Goal: Transaction & Acquisition: Purchase product/service

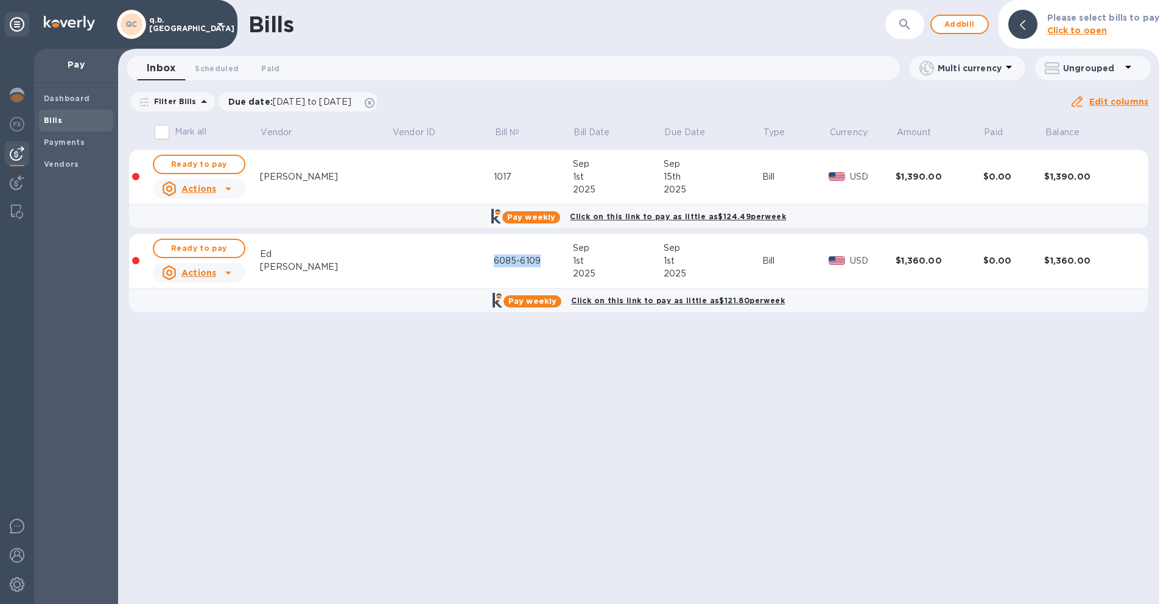
drag, startPoint x: 502, startPoint y: 261, endPoint x: 458, endPoint y: 262, distance: 44.5
click at [494, 262] on div "6085-6109" at bounding box center [533, 261] width 79 height 13
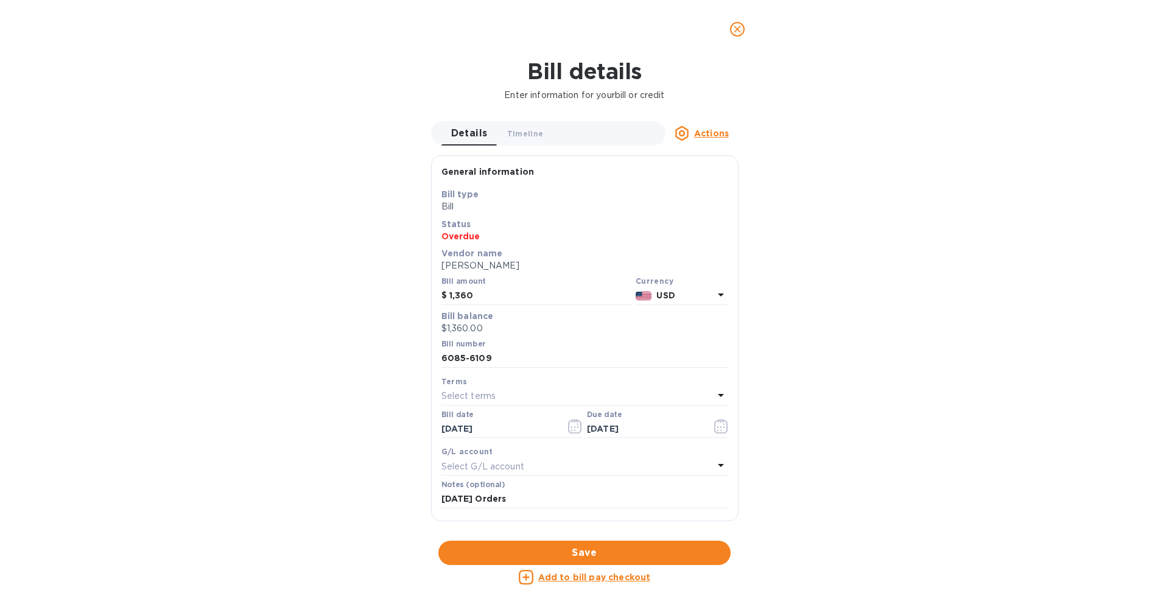
copy div "6085-6109"
click at [488, 297] on input "1,360" at bounding box center [539, 296] width 181 height 18
type input "1,440"
click at [807, 340] on div "Bill details Enter information for your bill or credit Details 0 Timeline 0 Act…" at bounding box center [584, 331] width 1169 height 546
click at [489, 359] on input "6085-6109" at bounding box center [585, 359] width 287 height 18
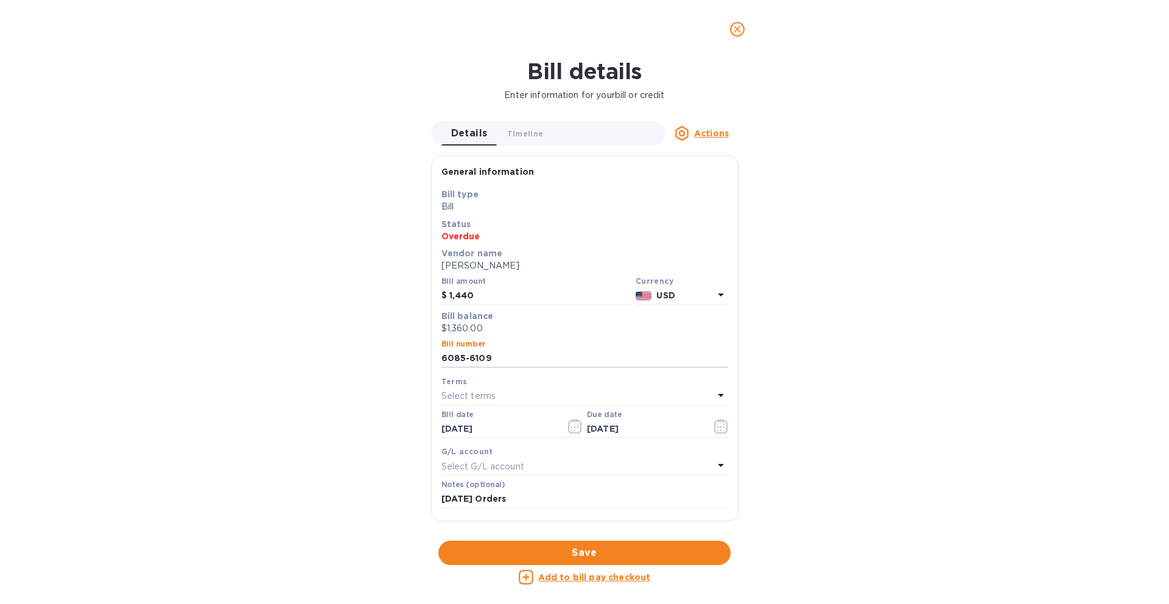
click at [923, 295] on div "Bill details Enter information for your bill or credit Details 0 Timeline 0 Act…" at bounding box center [584, 331] width 1169 height 546
click at [641, 553] on span "Save" at bounding box center [584, 553] width 273 height 15
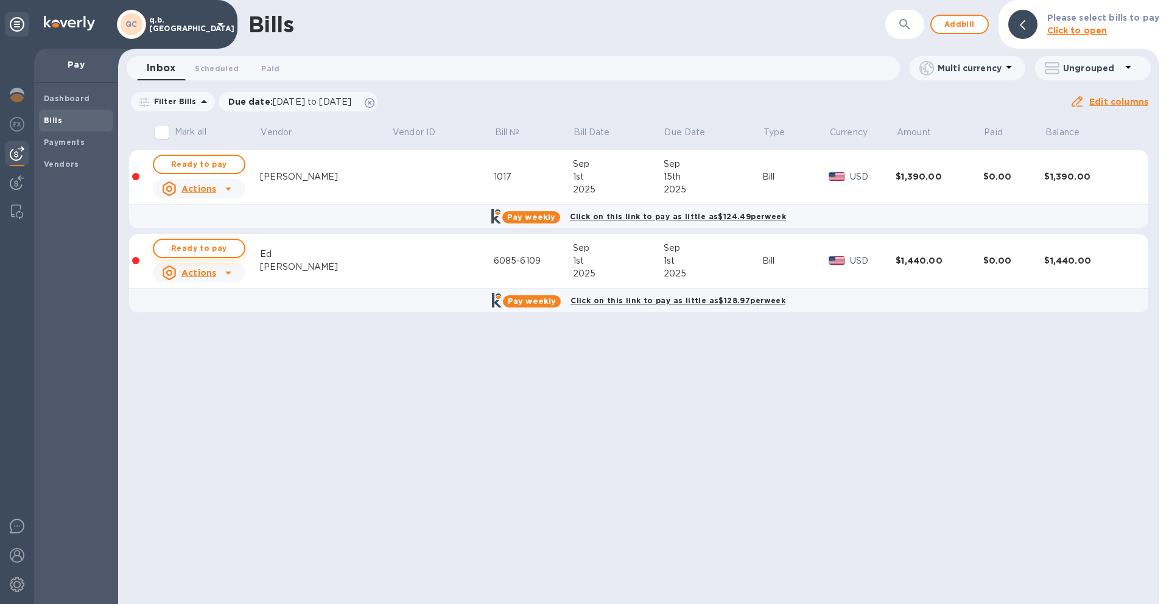
click at [195, 248] on span "Ready to pay" at bounding box center [199, 248] width 71 height 15
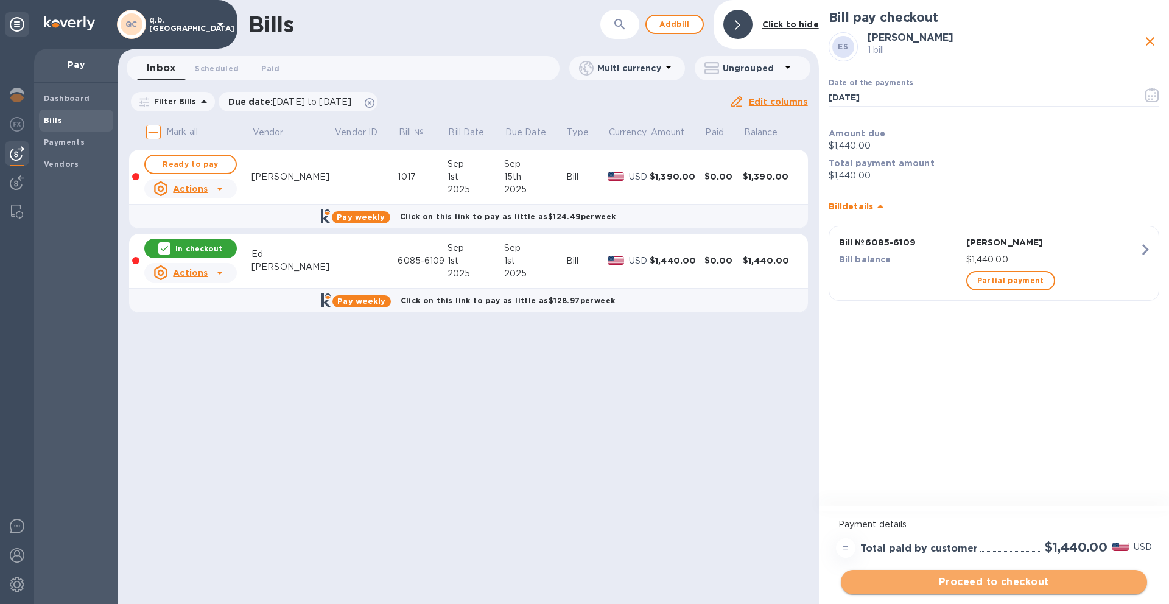
click at [998, 583] on span "Proceed to checkout" at bounding box center [994, 582] width 287 height 15
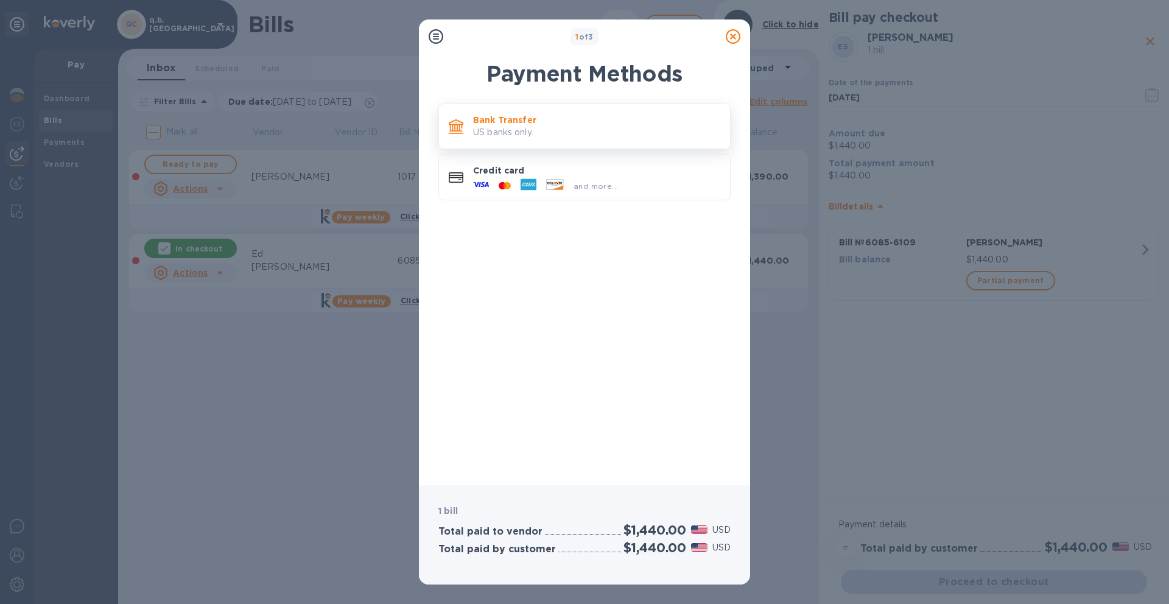
click at [597, 130] on p "US banks only." at bounding box center [596, 132] width 247 height 13
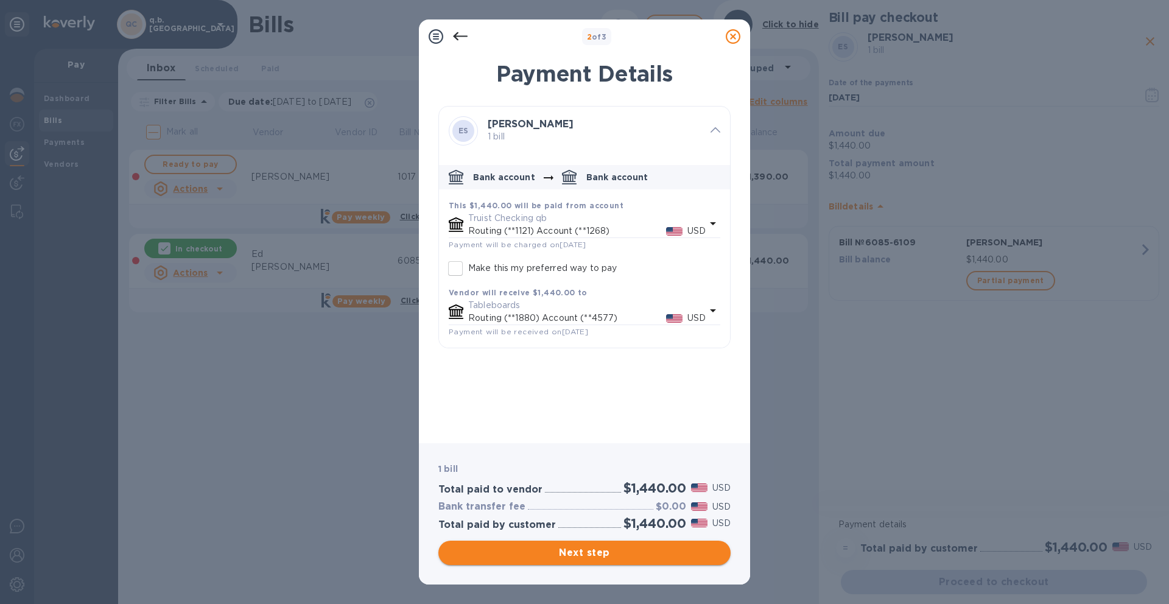
click at [587, 559] on span "Next step" at bounding box center [584, 553] width 273 height 15
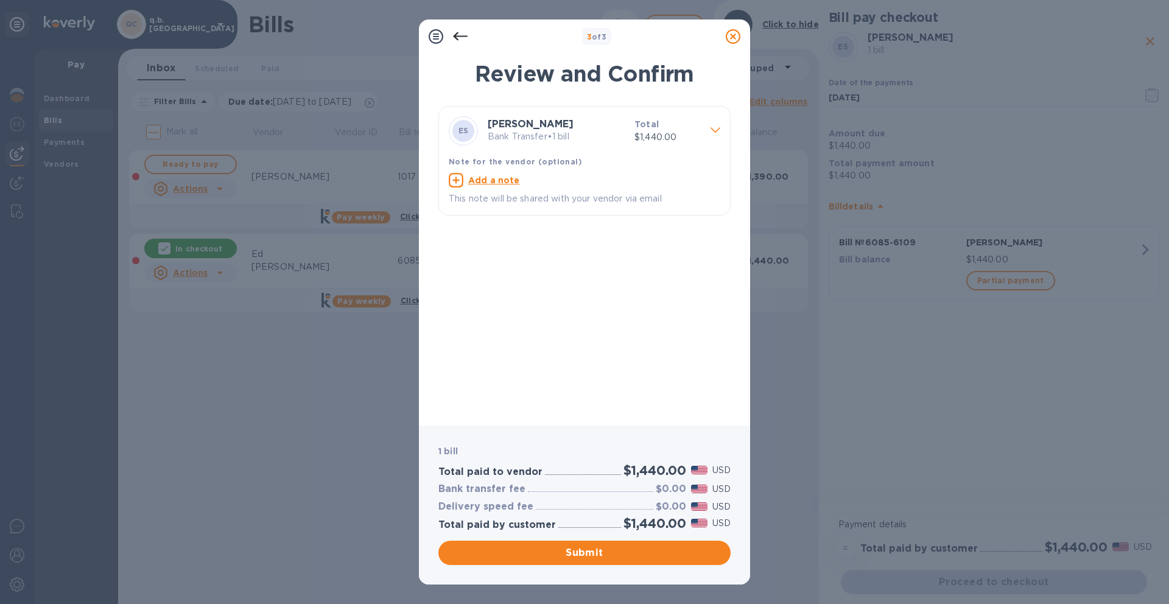
click at [498, 179] on u "Add a note" at bounding box center [494, 180] width 52 height 10
click at [498, 185] on textarea at bounding box center [575, 182] width 252 height 10
type textarea "[DATE] Orders"
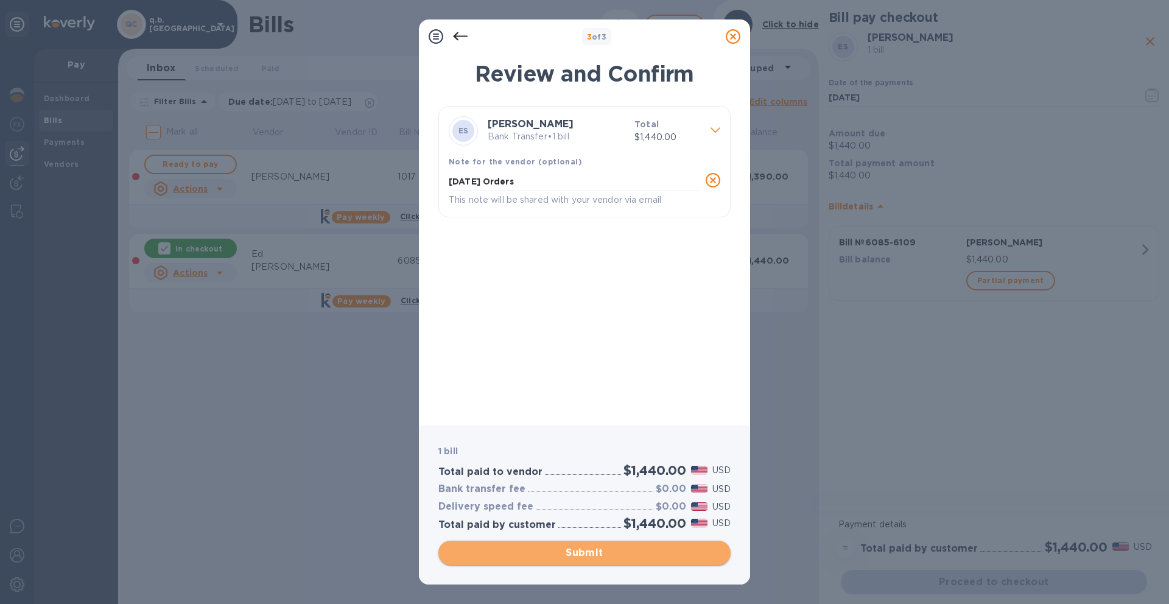
click at [559, 552] on span "Submit" at bounding box center [584, 553] width 273 height 15
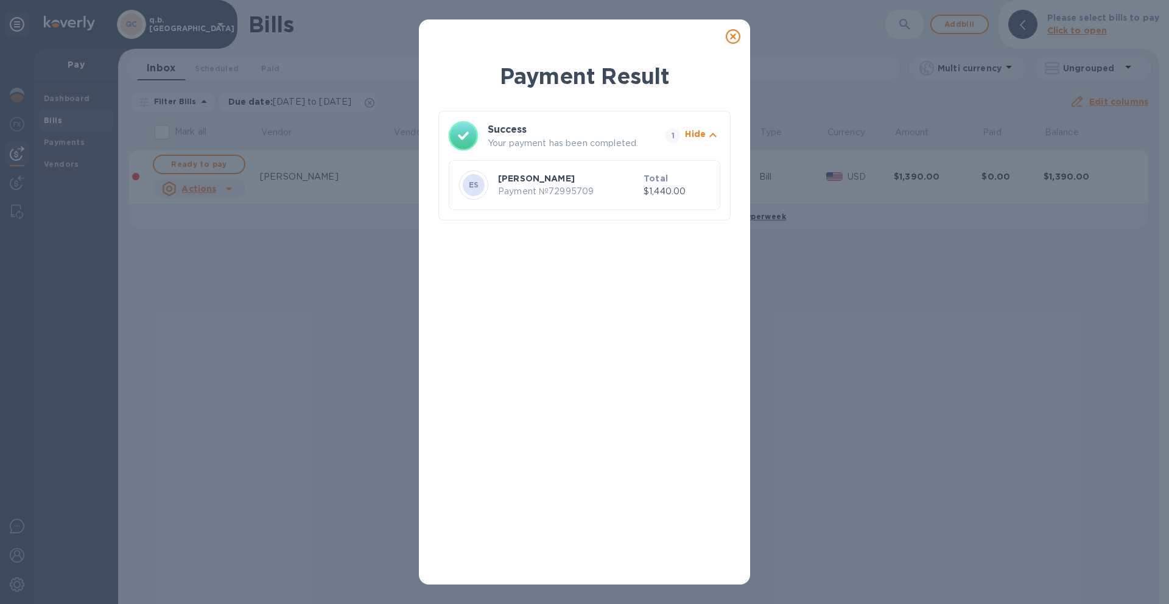
click at [731, 37] on icon at bounding box center [733, 36] width 15 height 15
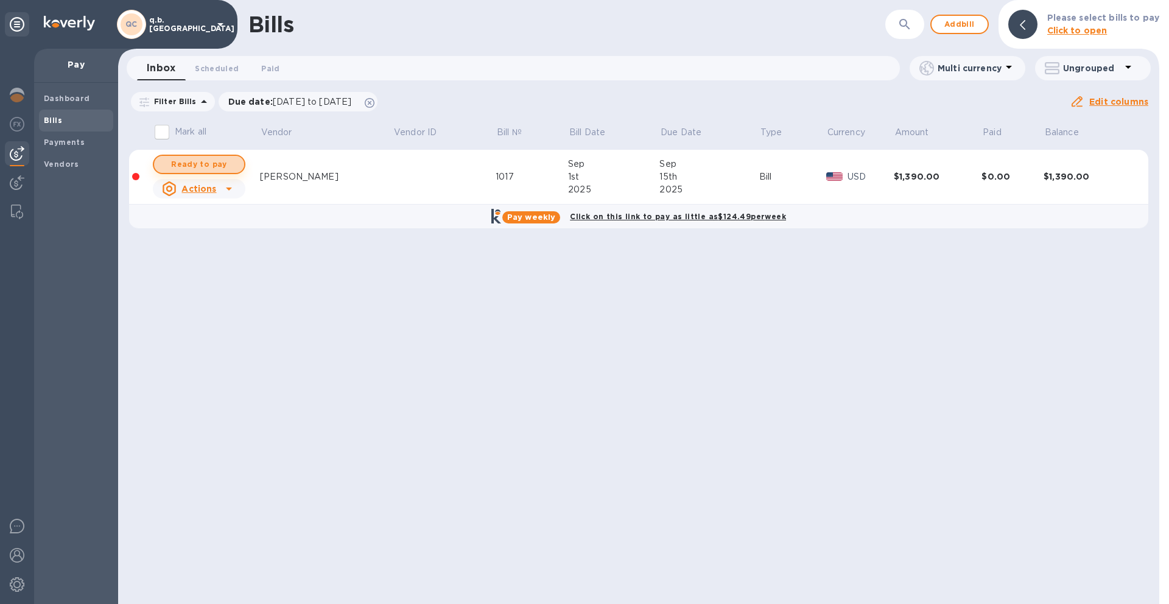
click at [227, 161] on span "Ready to pay" at bounding box center [199, 164] width 71 height 15
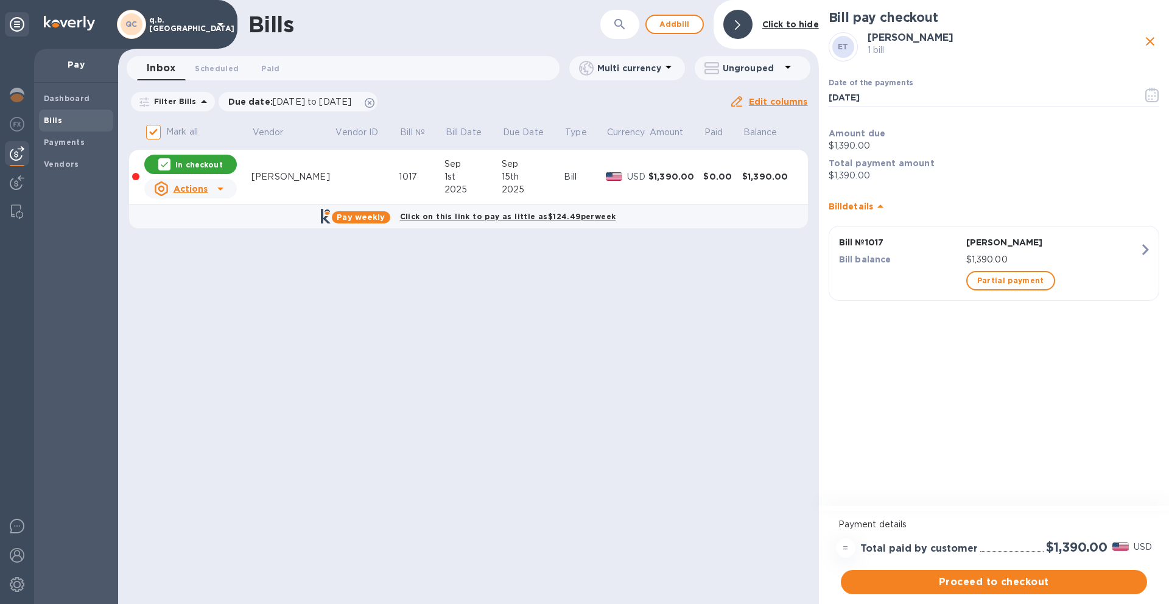
drag, startPoint x: 1153, startPoint y: 35, endPoint x: 1066, endPoint y: 61, distance: 90.4
click at [1153, 34] on icon "close" at bounding box center [1150, 41] width 15 height 15
checkbox input "false"
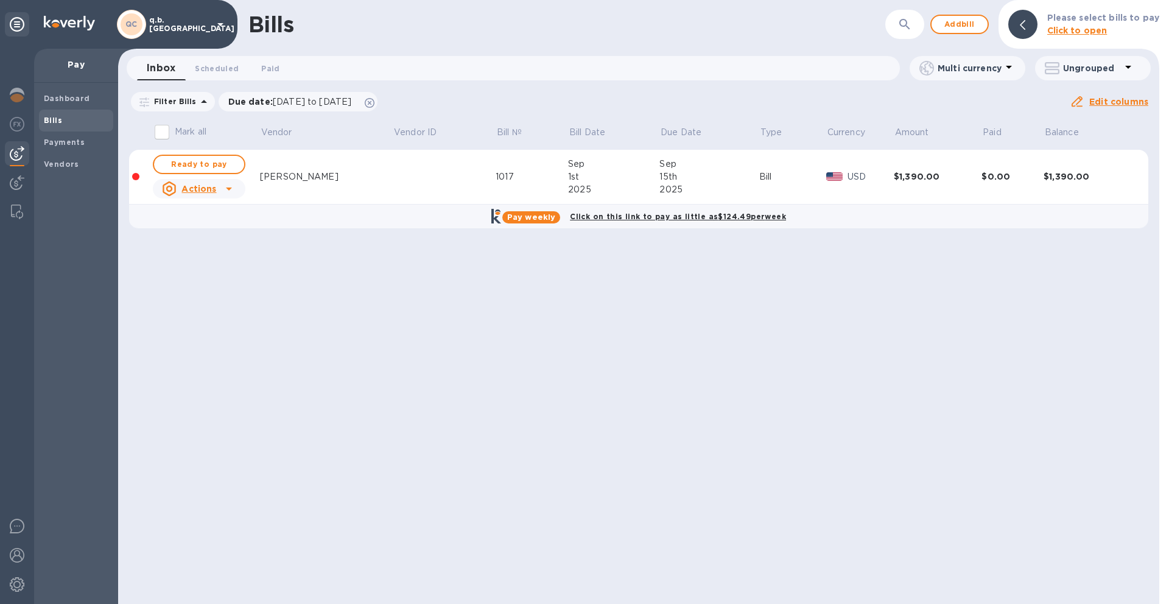
click at [496, 174] on div "1017" at bounding box center [532, 177] width 72 height 13
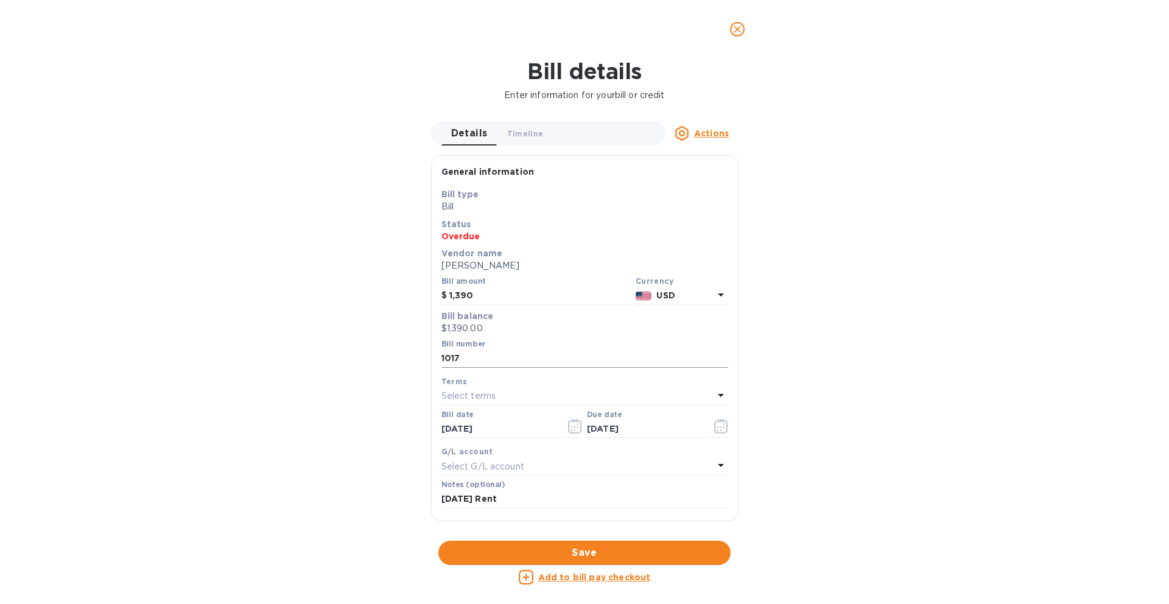
click at [474, 358] on input "1017" at bounding box center [585, 359] width 287 height 18
type input "1"
paste input "INV-1076"
type input "INV-1076"
click at [550, 554] on span "Save" at bounding box center [584, 553] width 273 height 15
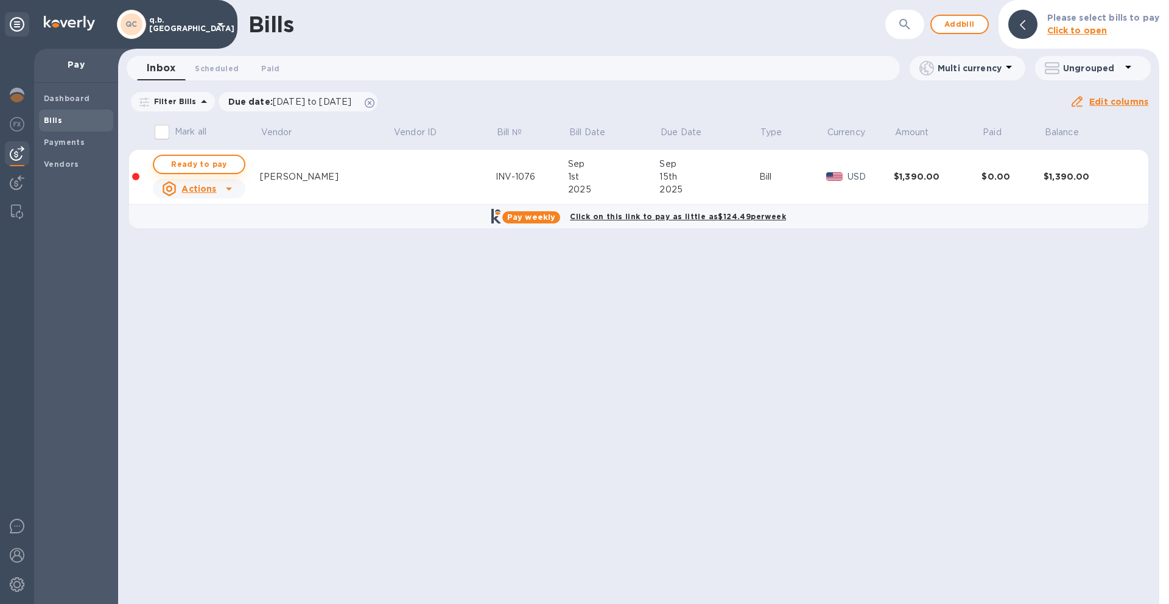
click at [205, 161] on span "Ready to pay" at bounding box center [199, 164] width 71 height 15
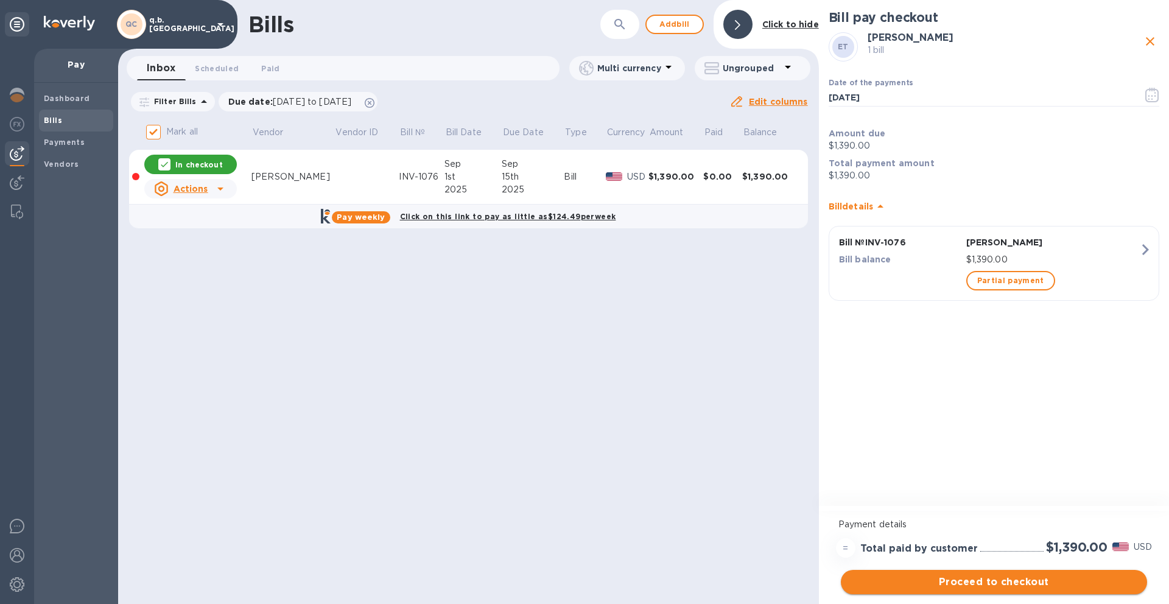
click at [943, 584] on span "Proceed to checkout" at bounding box center [994, 582] width 287 height 15
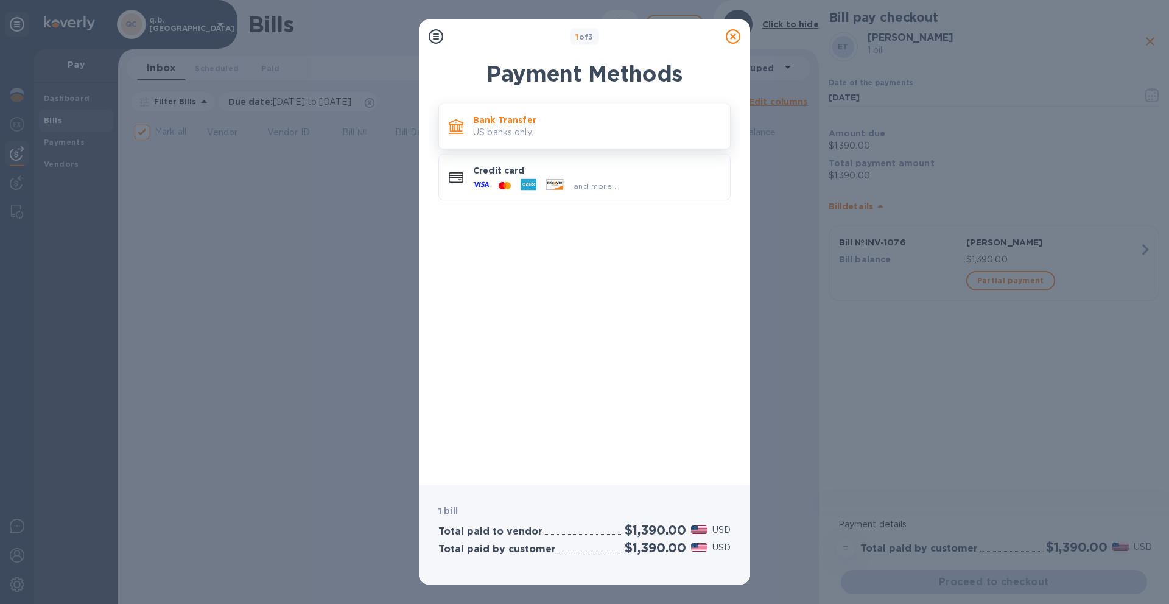
click at [534, 132] on p "US banks only." at bounding box center [596, 132] width 247 height 13
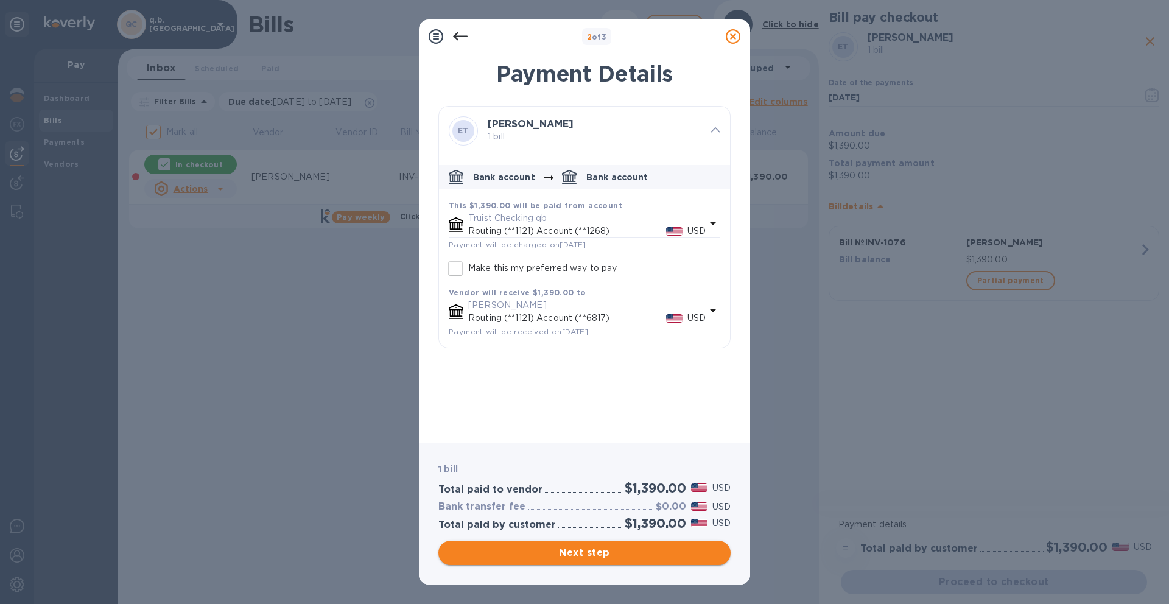
click at [579, 550] on span "Next step" at bounding box center [584, 553] width 273 height 15
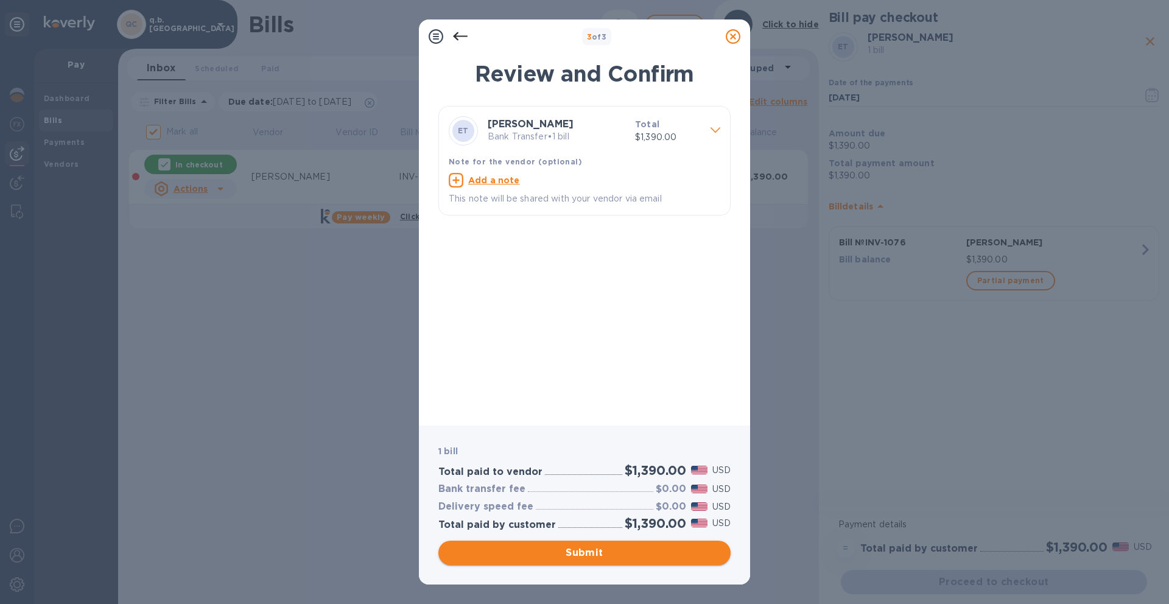
click at [625, 555] on span "Submit" at bounding box center [584, 553] width 273 height 15
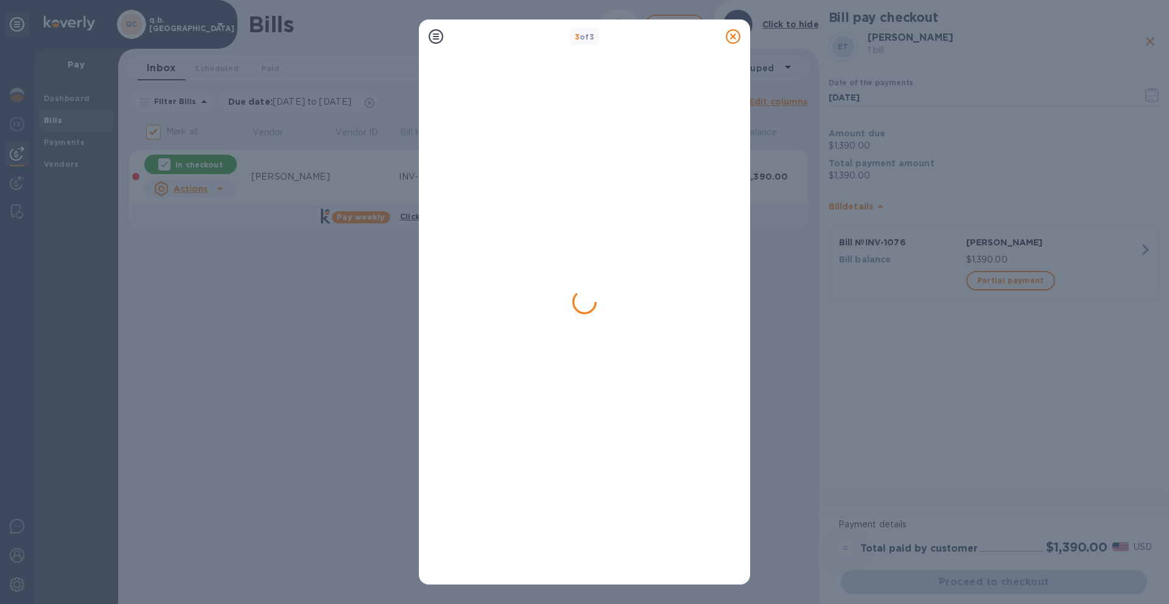
checkbox input "false"
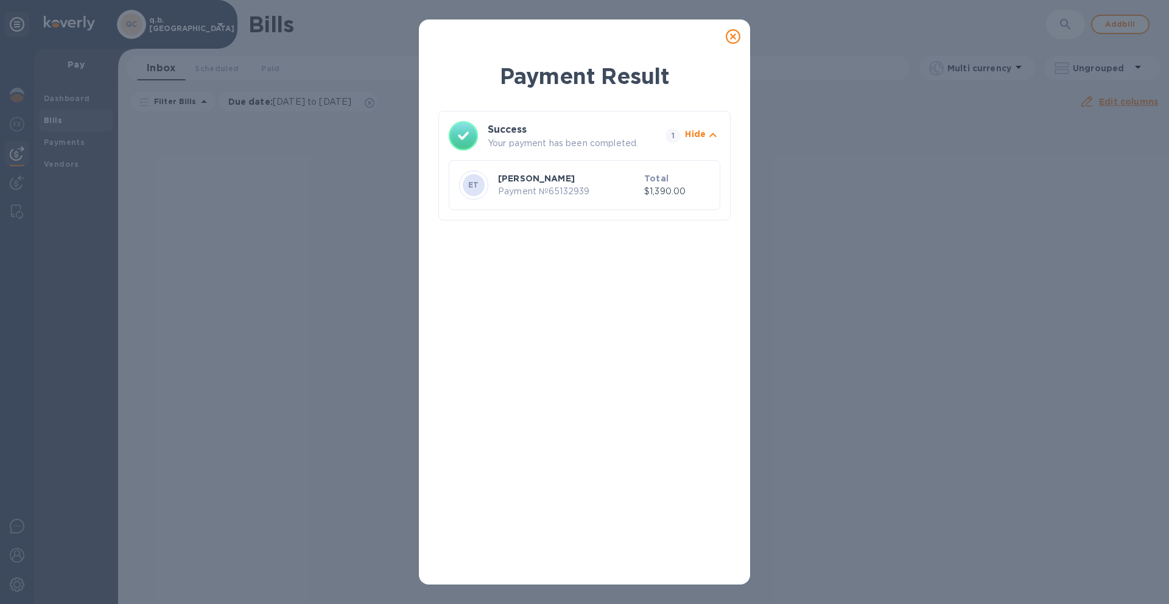
click at [733, 37] on icon at bounding box center [733, 36] width 15 height 15
